Goal: Transaction & Acquisition: Book appointment/travel/reservation

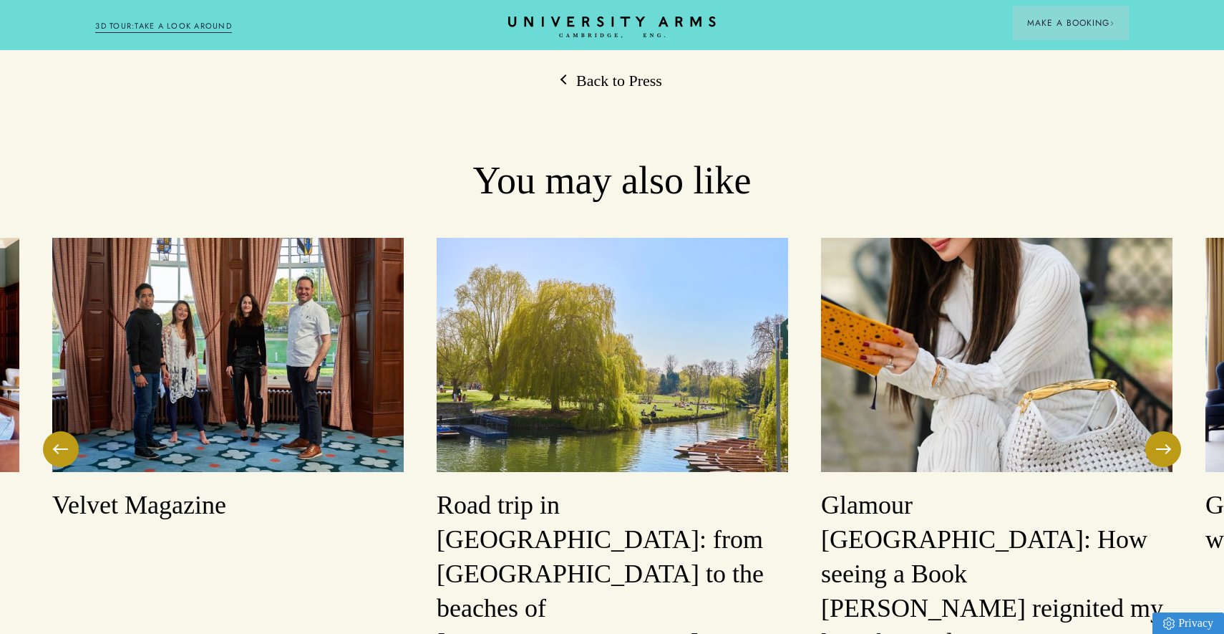
scroll to position [1506, 0]
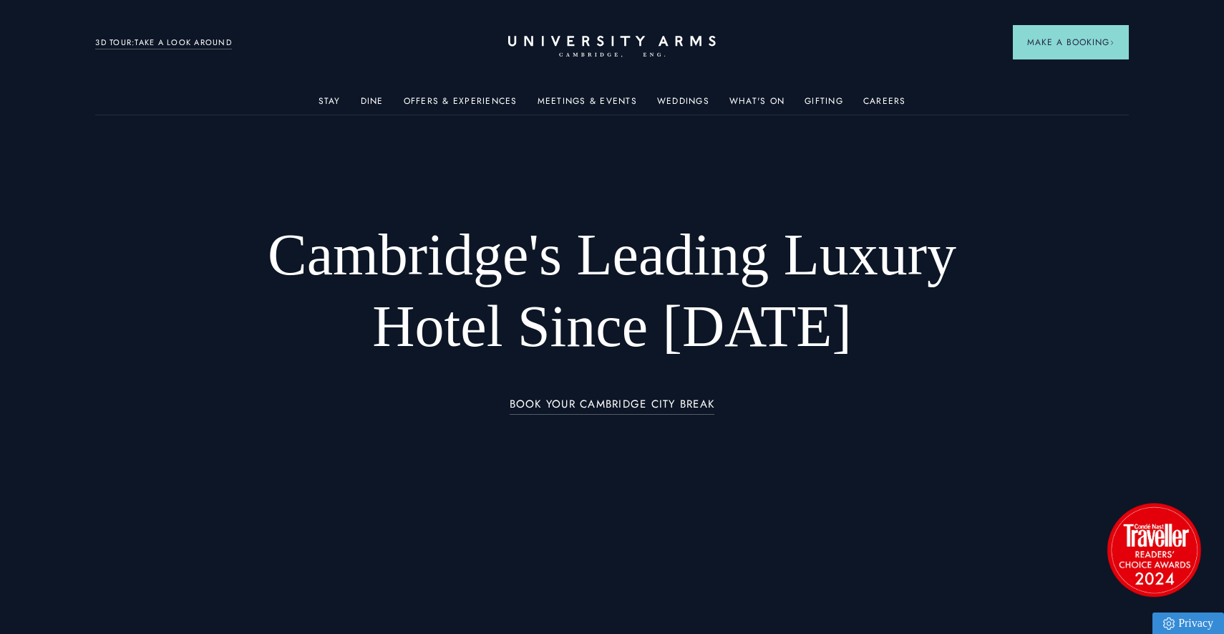
click at [190, 44] on link "3D TOUR:TAKE A LOOK AROUND" at bounding box center [163, 43] width 137 height 13
click at [487, 101] on link "Offers & Experiences" at bounding box center [461, 105] width 114 height 19
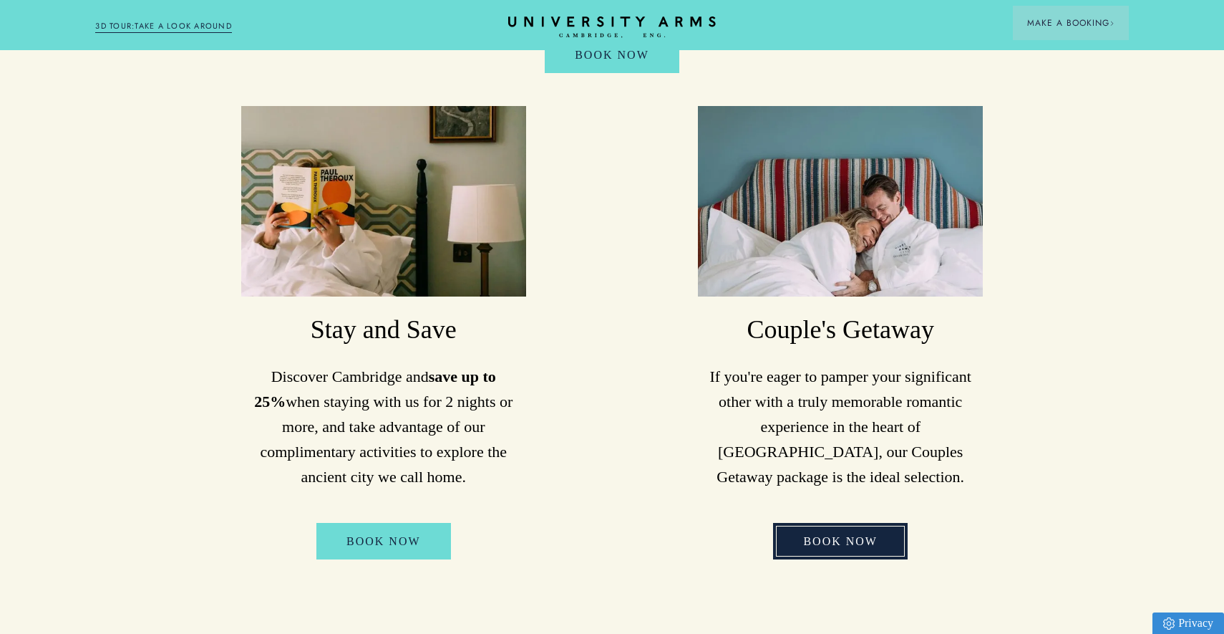
scroll to position [1373, 0]
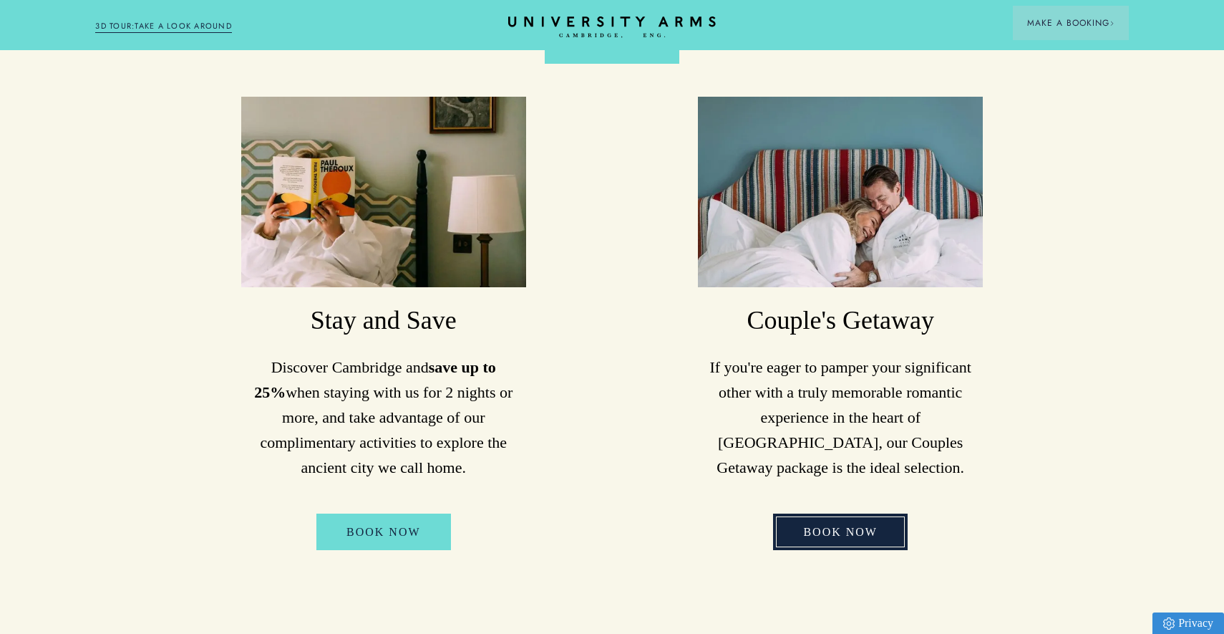
click at [855, 513] on link "Book Now" at bounding box center [840, 531] width 135 height 37
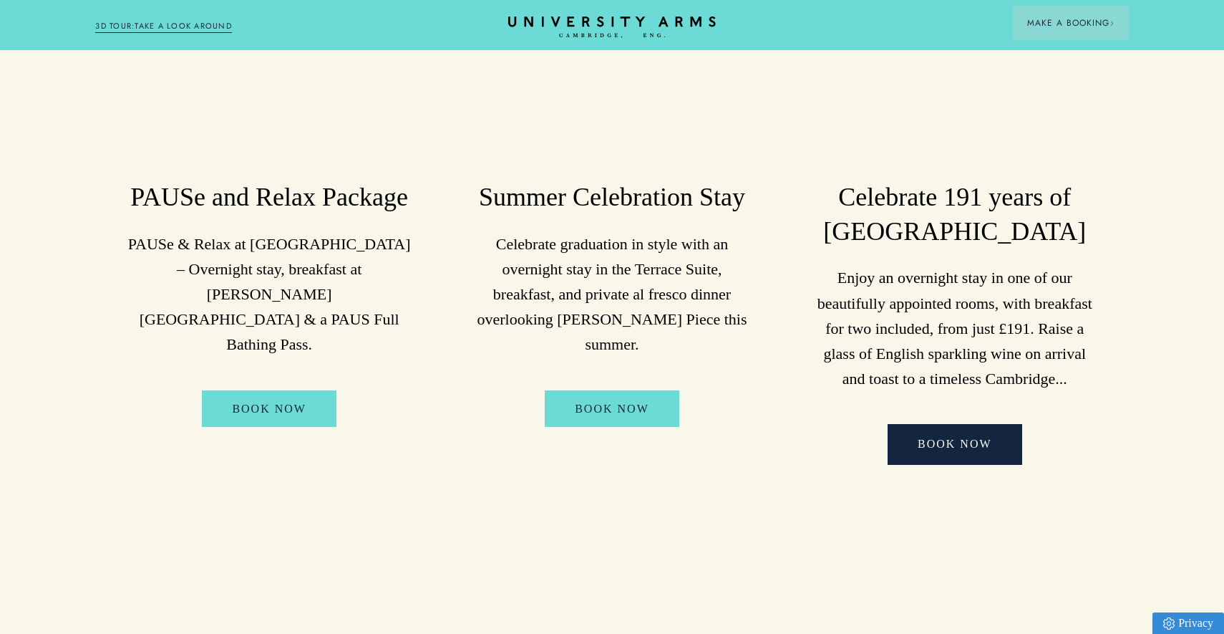
scroll to position [379, 0]
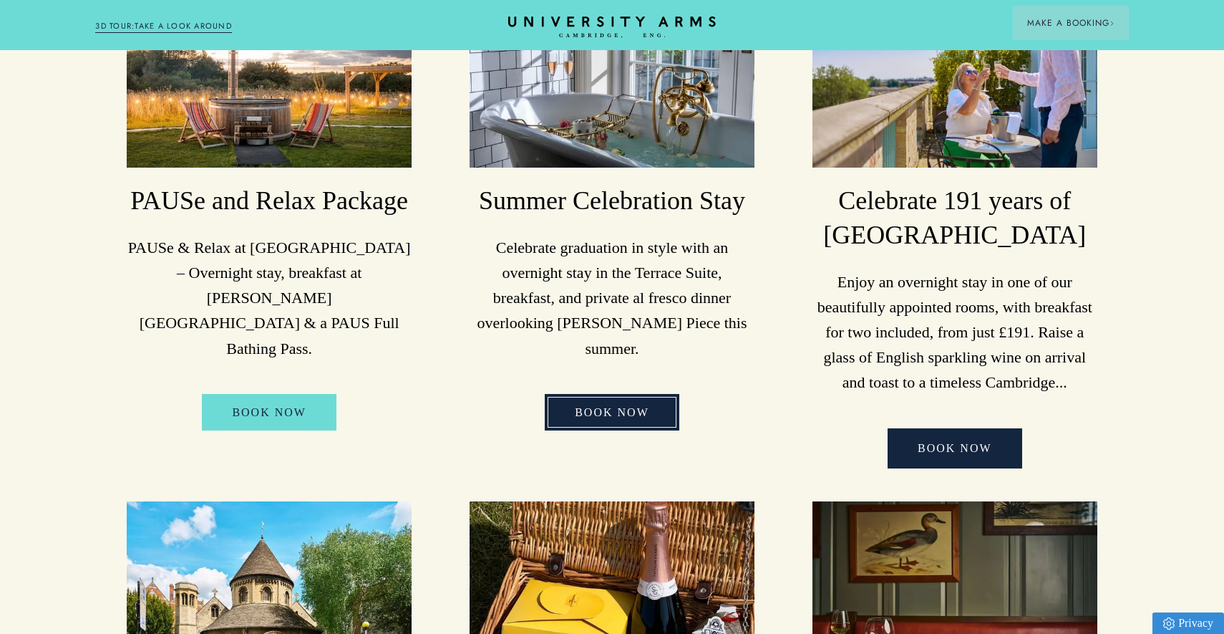
click at [596, 396] on link "BOOK NOW" at bounding box center [612, 412] width 135 height 37
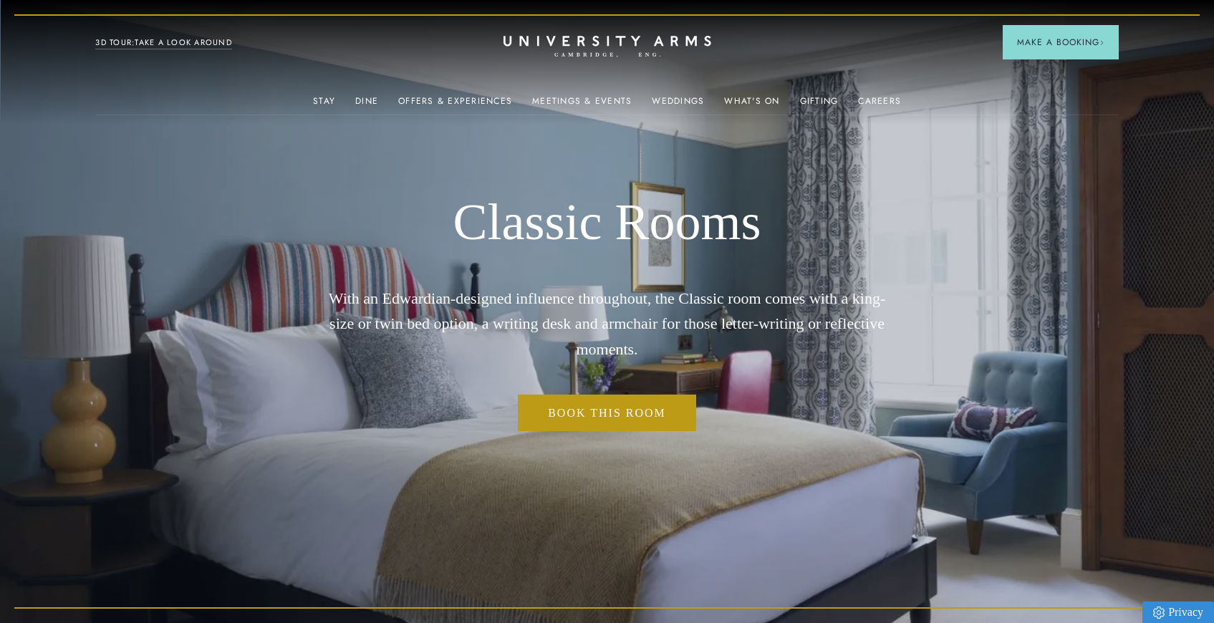
click at [165, 39] on link "3D TOUR:TAKE A LOOK AROUND" at bounding box center [163, 43] width 137 height 13
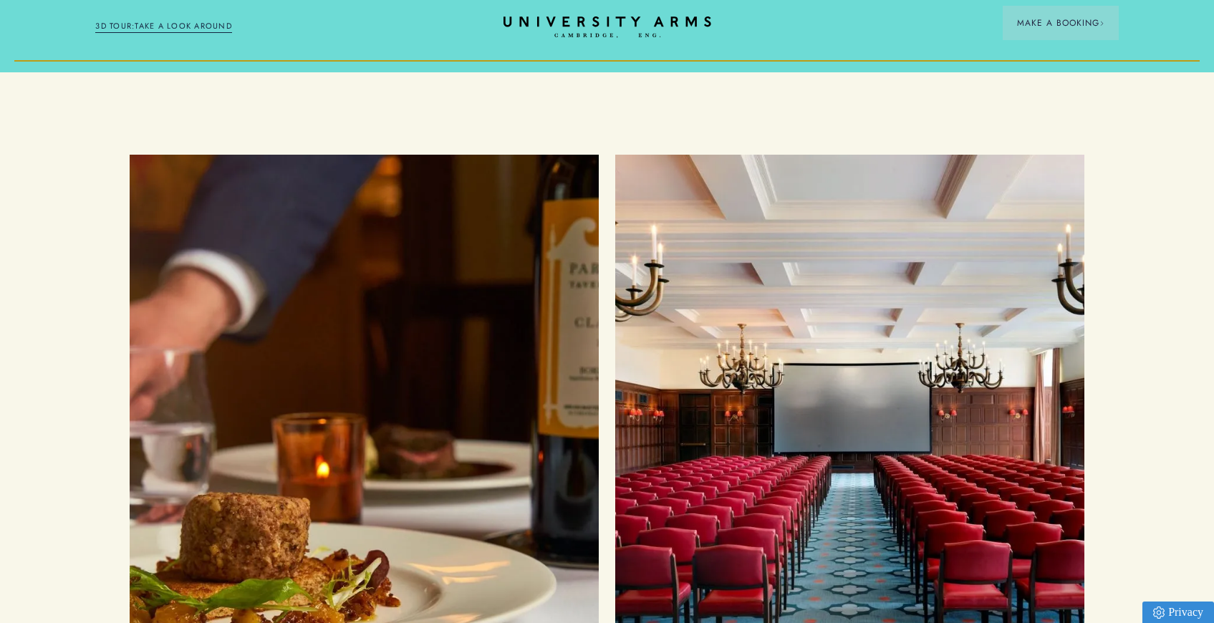
scroll to position [3092, 0]
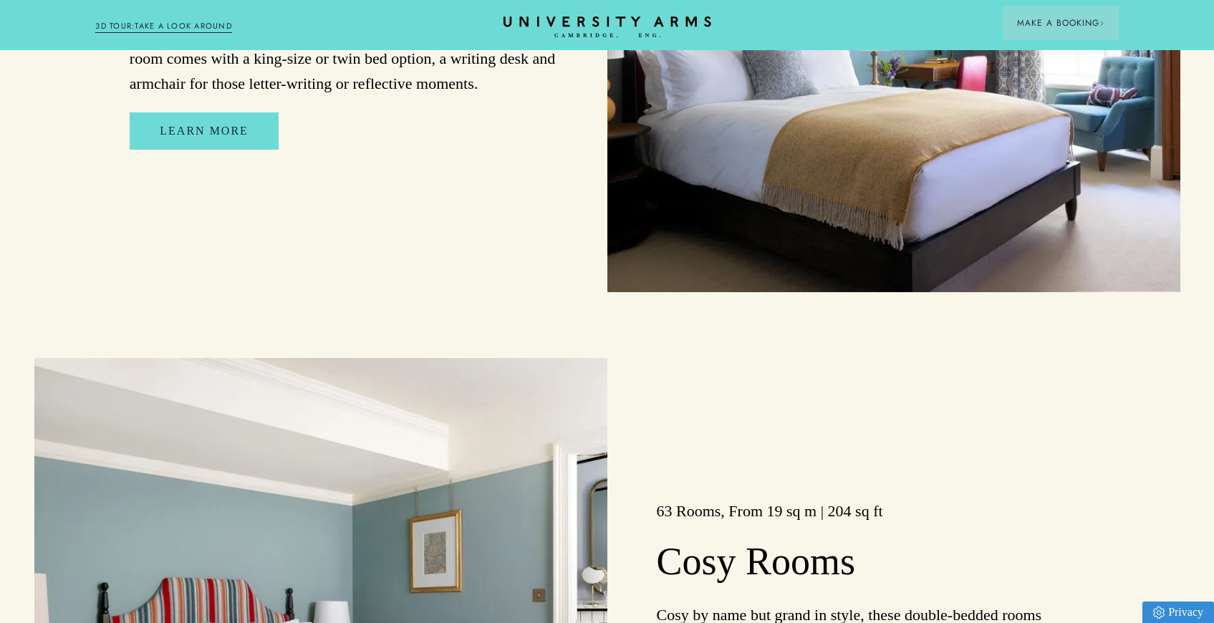
scroll to position [2484, 0]
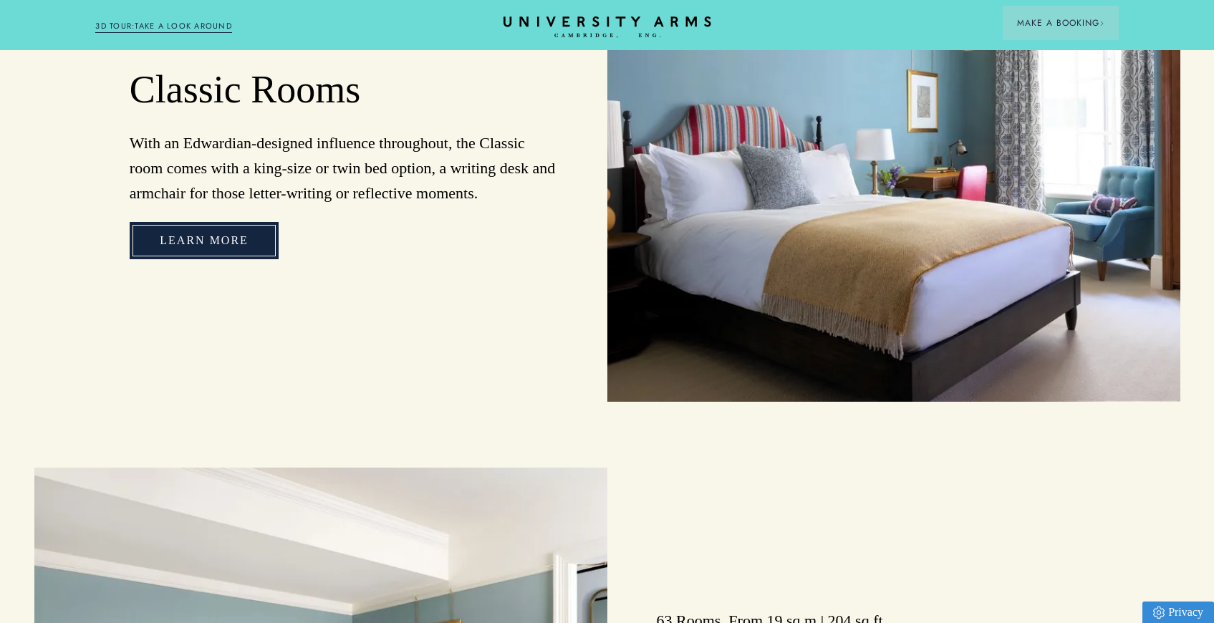
click at [249, 256] on link "Learn More" at bounding box center [204, 240] width 149 height 37
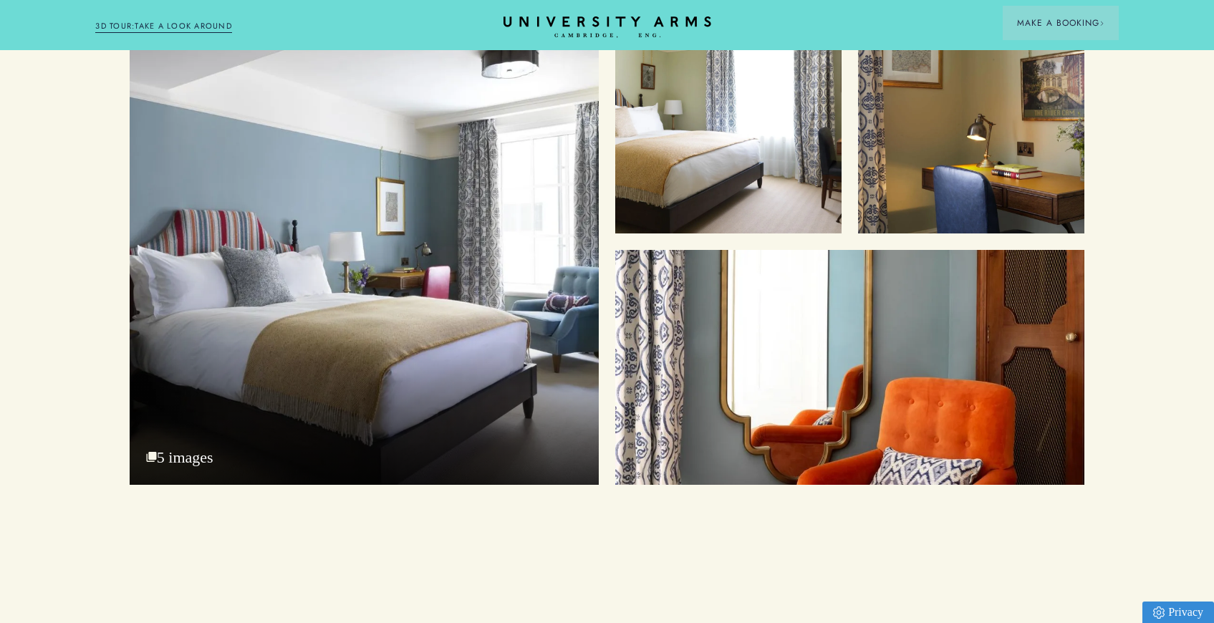
scroll to position [1298, 0]
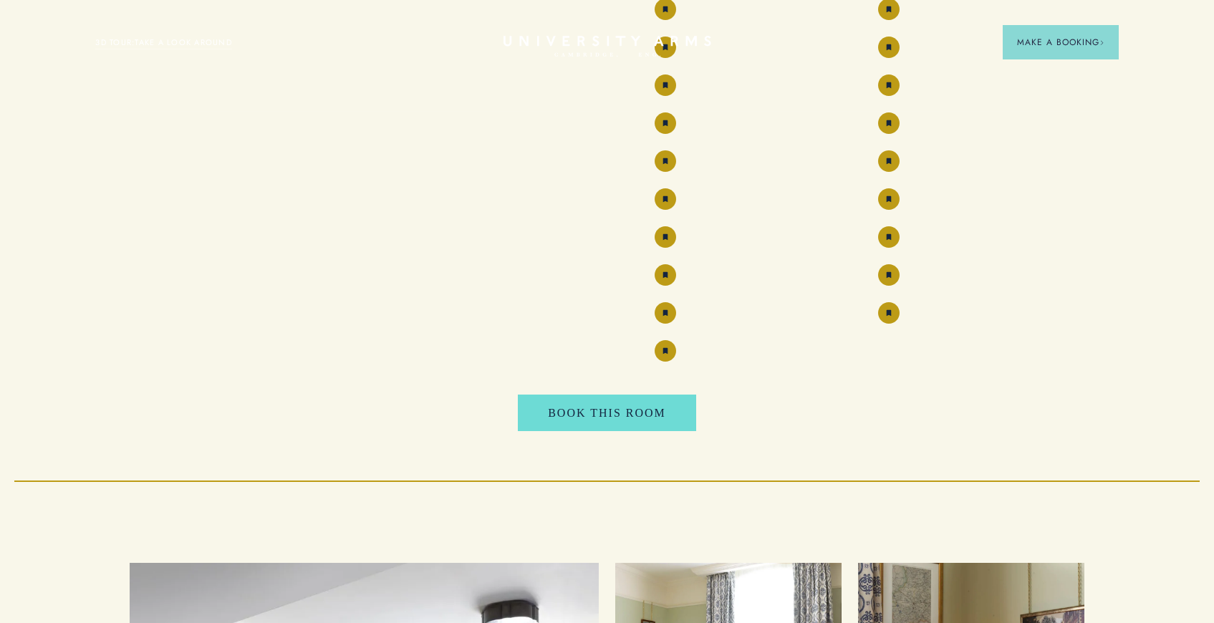
scroll to position [286, 0]
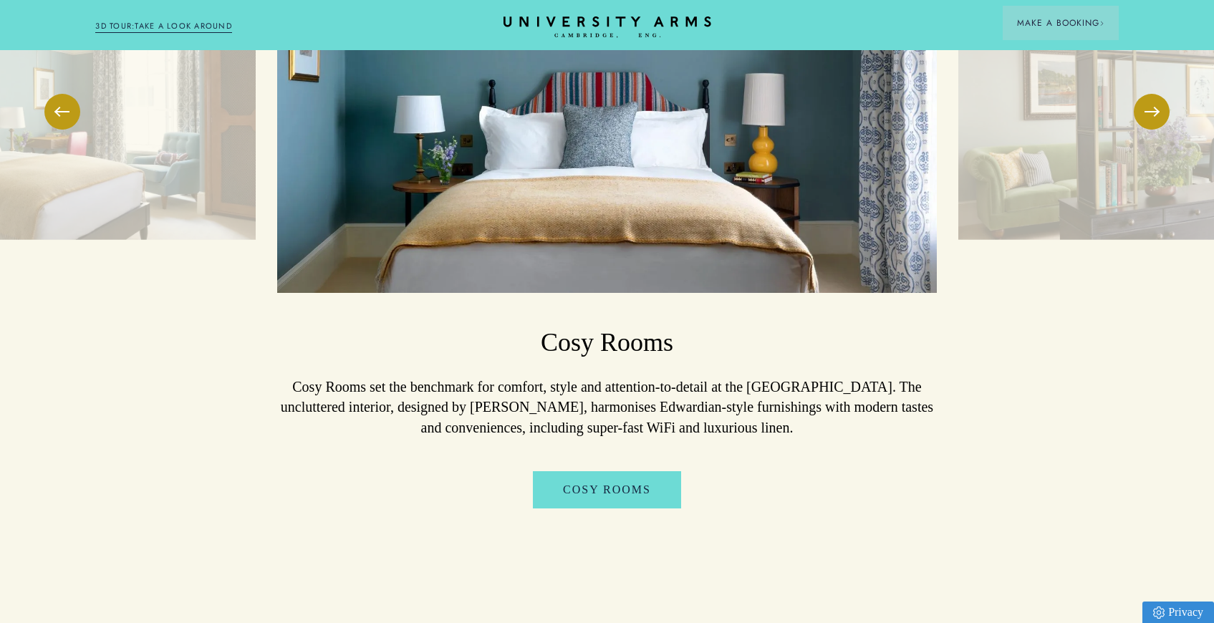
scroll to position [2134, 0]
